Goal: Information Seeking & Learning: Check status

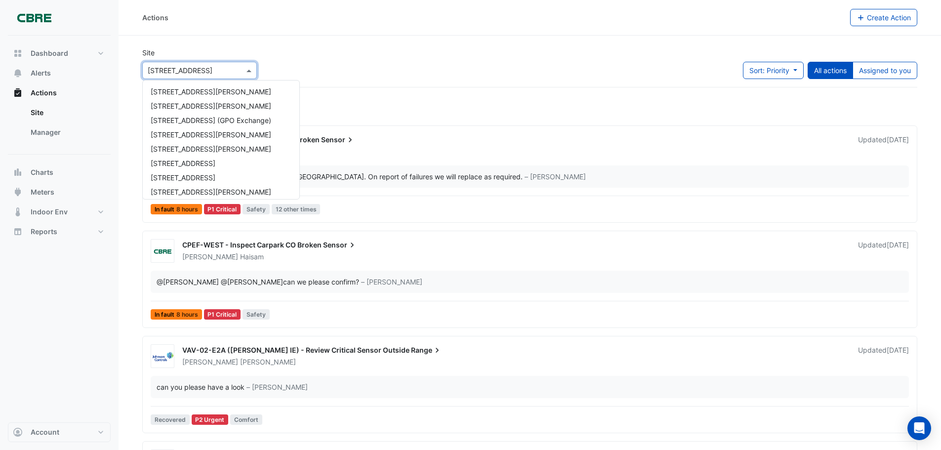
click at [222, 68] on input "text" at bounding box center [190, 71] width 84 height 10
click at [196, 112] on span "[STREET_ADDRESS]" at bounding box center [183, 116] width 65 height 8
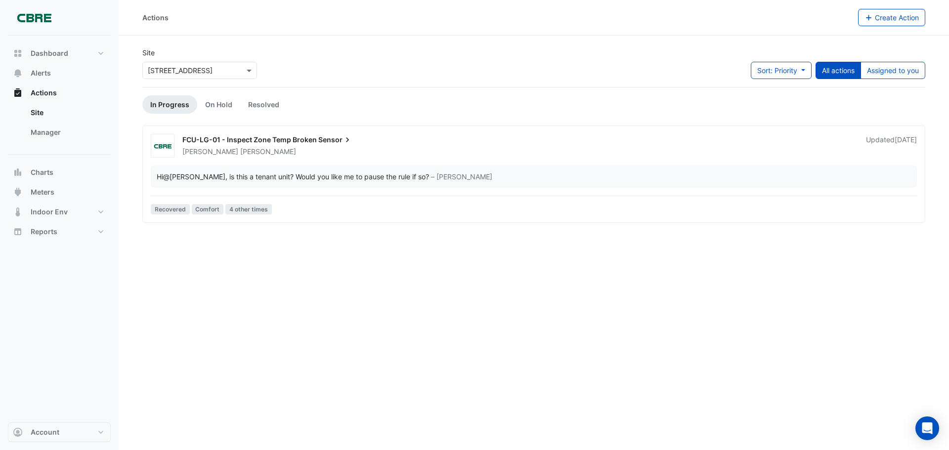
click at [457, 175] on span "– [PERSON_NAME]" at bounding box center [461, 176] width 61 height 10
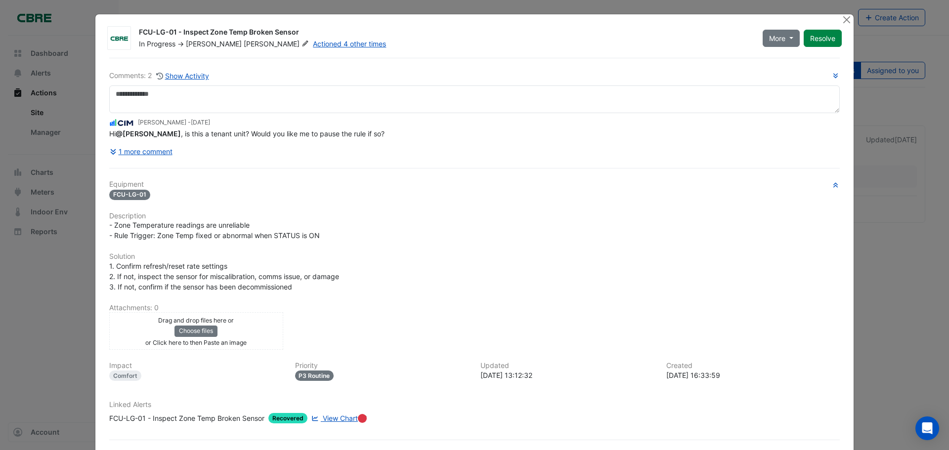
click at [489, 27] on div "FCU-LG-01 - Inspect Zone Temp Broken Sensor In Progress -> [PERSON_NAME] Action…" at bounding box center [490, 36] width 715 height 26
click at [508, 173] on div "Comments: 2 Show Activity [PERSON_NAME] - [DATE] Hi @[PERSON_NAME] , is this a …" at bounding box center [474, 264] width 742 height 412
click at [846, 19] on button "Close" at bounding box center [846, 19] width 10 height 10
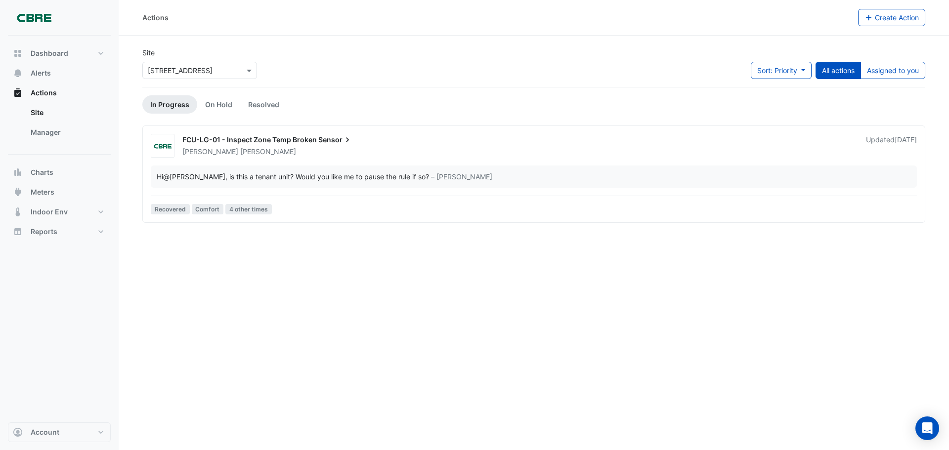
click at [589, 114] on app-escalated-tickets "Site Select a Site × [STREET_ADDRESS] Sort: Priority Priority Updated All actio…" at bounding box center [533, 134] width 783 height 175
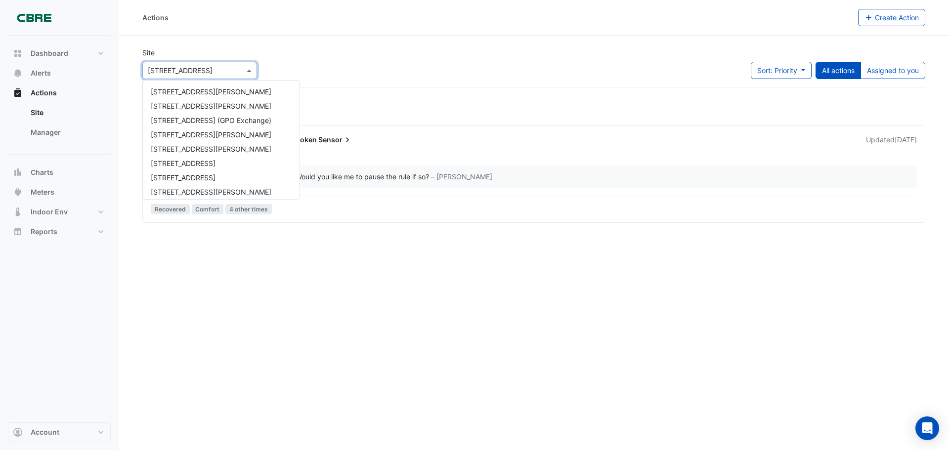
click at [212, 71] on input "text" at bounding box center [190, 71] width 84 height 10
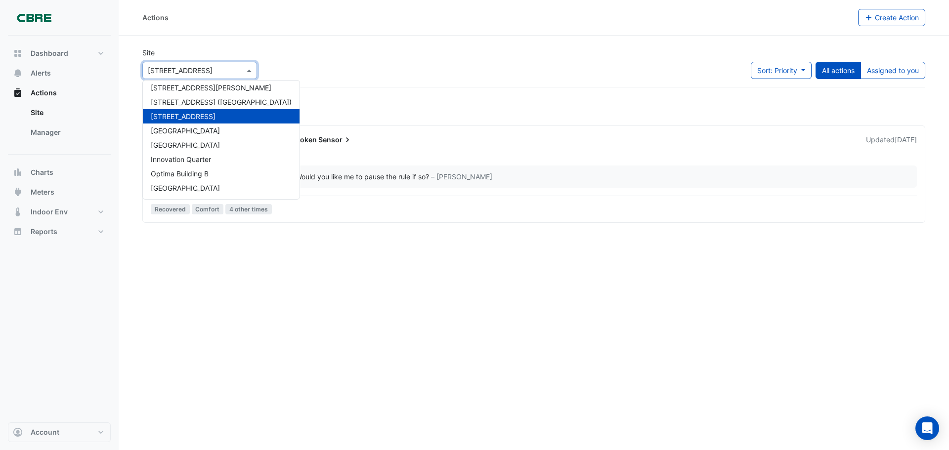
click at [314, 64] on div "Site Select a Site × [GEOGRAPHIC_DATA] [GEOGRAPHIC_DATA][PERSON_NAME] [GEOGRAPH…" at bounding box center [533, 67] width 795 height 40
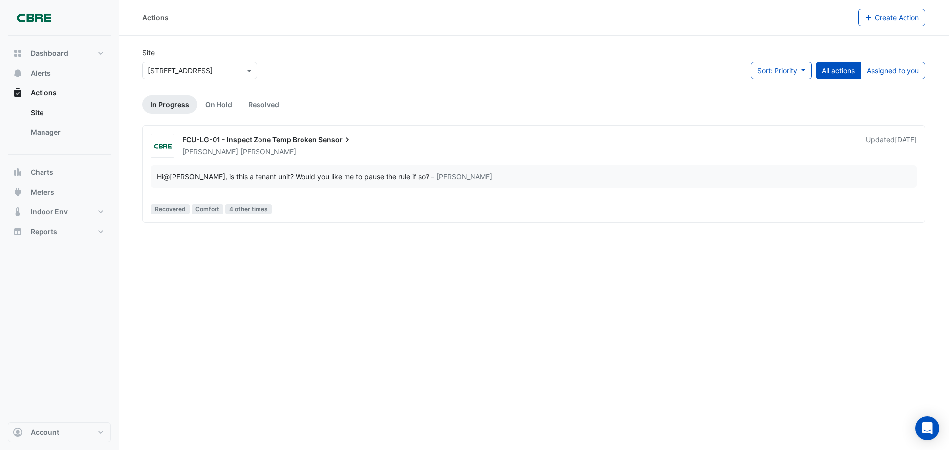
drag, startPoint x: 329, startPoint y: 270, endPoint x: 370, endPoint y: 210, distance: 72.5
click at [329, 269] on div "Actions Create Action Site Select a Site × [STREET_ADDRESS] Sort: Priority Prio…" at bounding box center [534, 225] width 830 height 450
click at [66, 50] on span "Dashboard" at bounding box center [50, 53] width 38 height 10
select select "***"
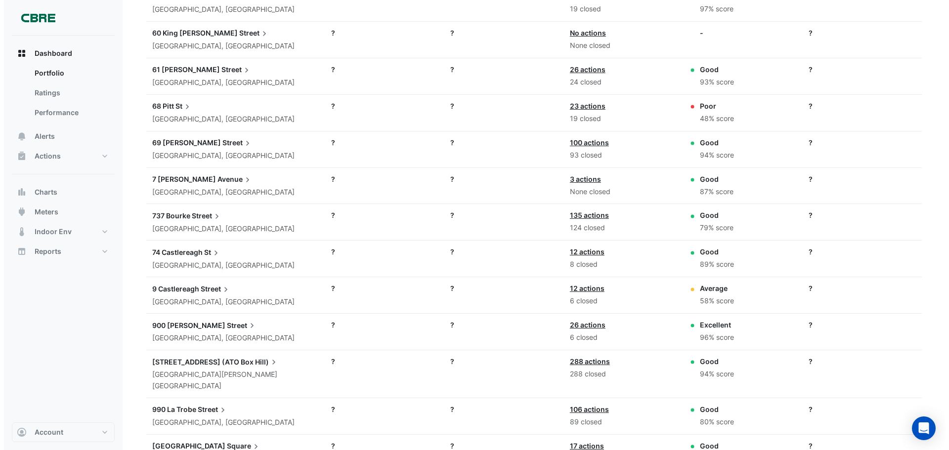
scroll to position [2076, 0]
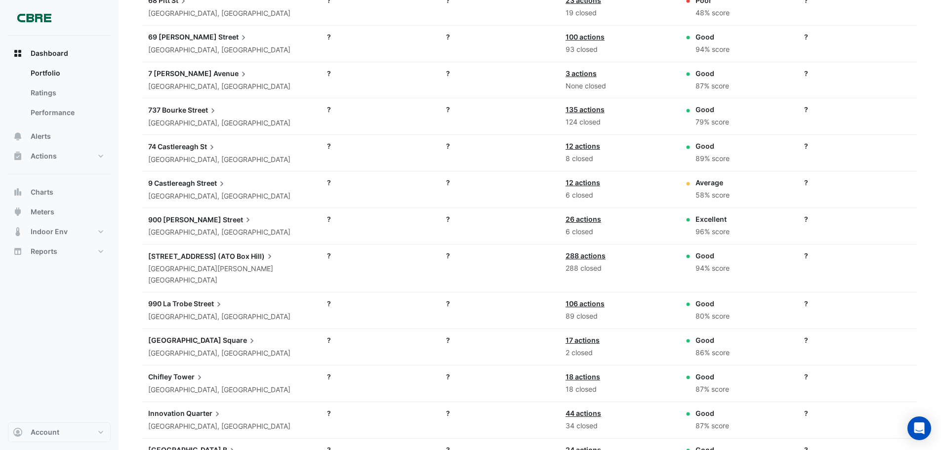
click at [193, 299] on app-text-append "990 La Trobe Street" at bounding box center [186, 303] width 76 height 8
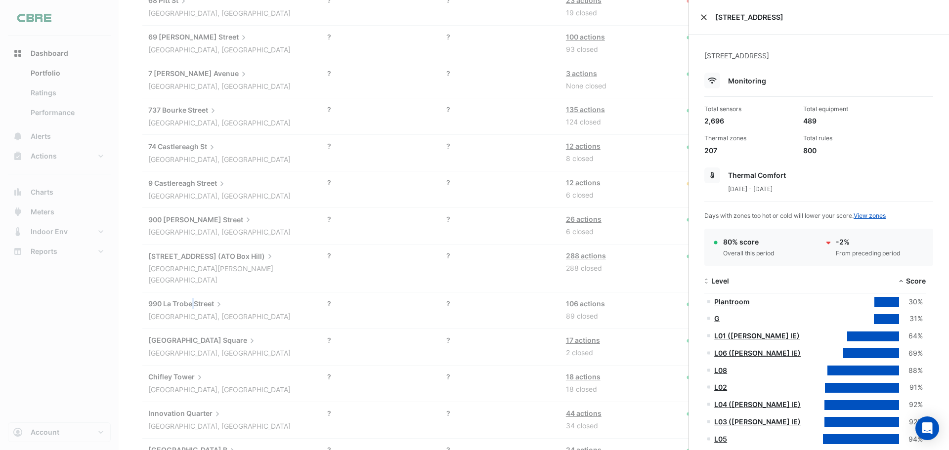
click at [701, 19] on button "Close" at bounding box center [703, 17] width 7 height 7
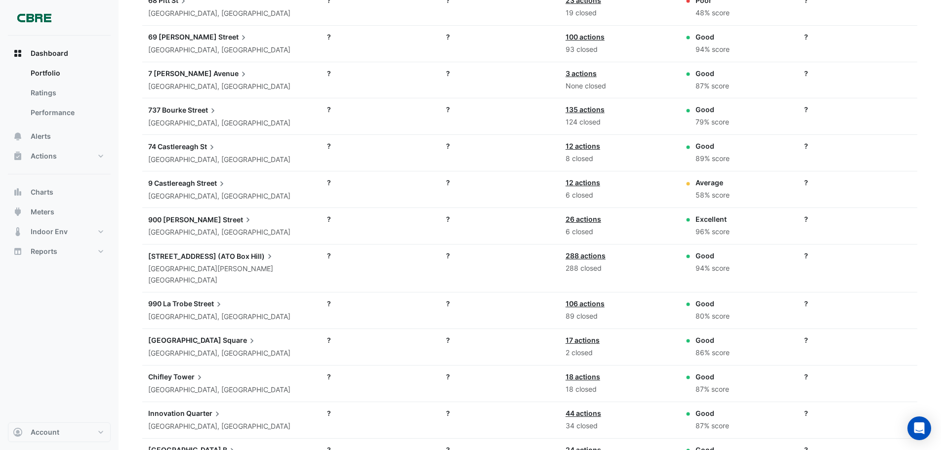
click at [201, 311] on div "[GEOGRAPHIC_DATA], [GEOGRAPHIC_DATA]" at bounding box center [231, 316] width 167 height 11
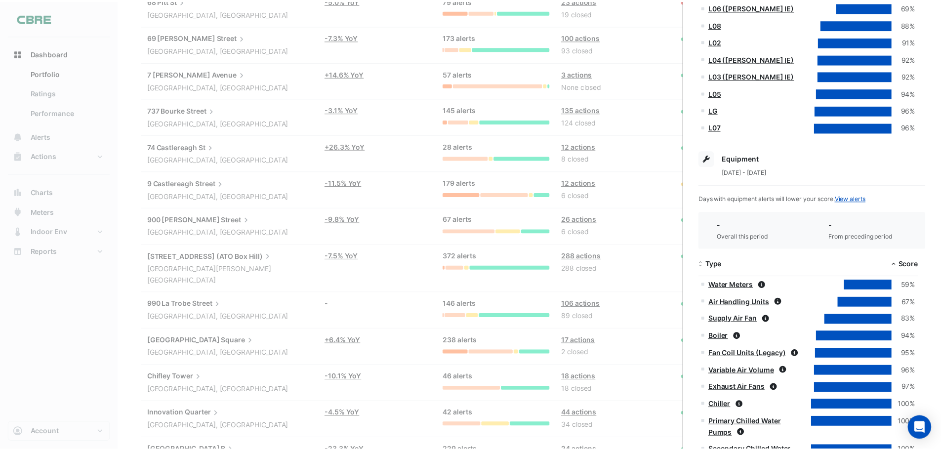
scroll to position [494, 0]
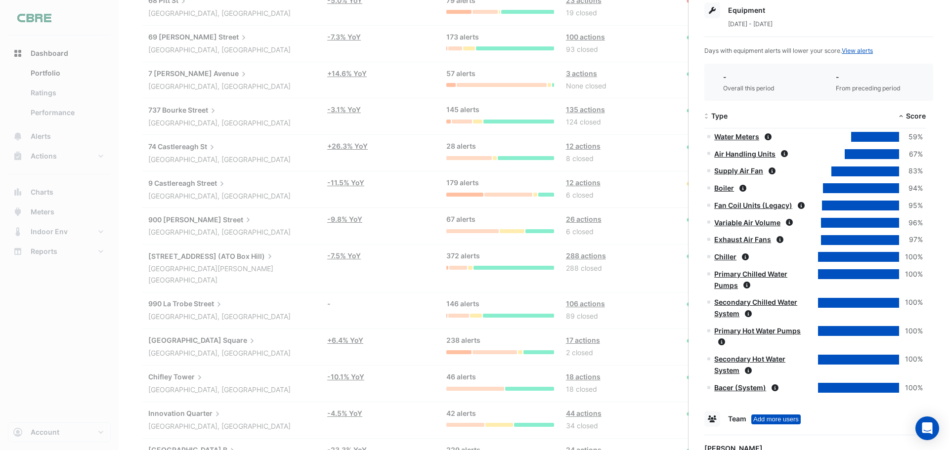
click at [746, 388] on link "Bacer (System)" at bounding box center [740, 388] width 52 height 8
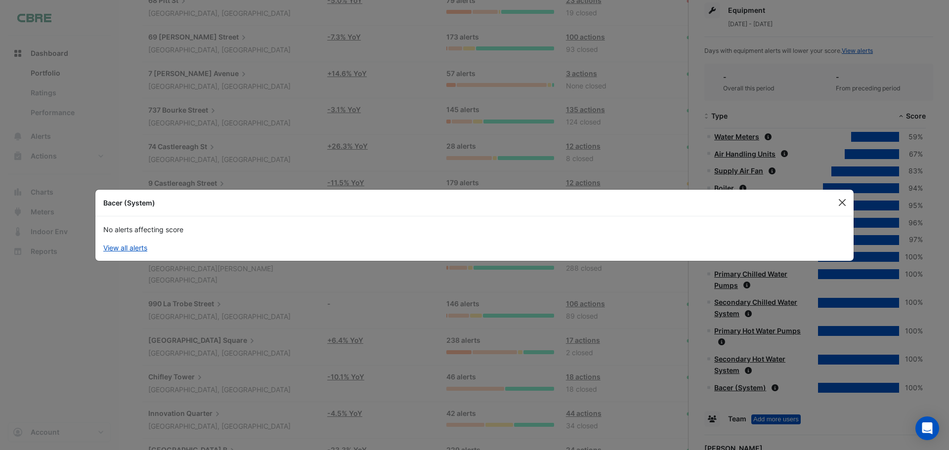
click at [843, 205] on button "Close" at bounding box center [842, 202] width 15 height 15
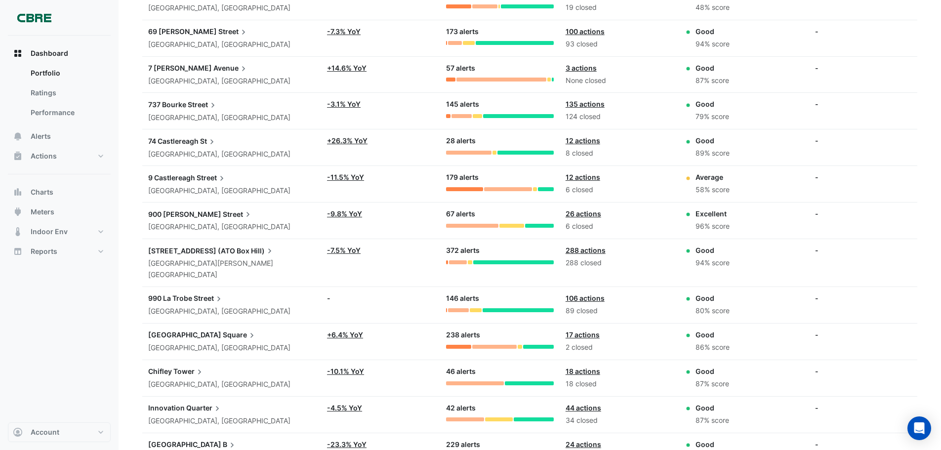
scroll to position [2184, 0]
